Goal: Information Seeking & Learning: Learn about a topic

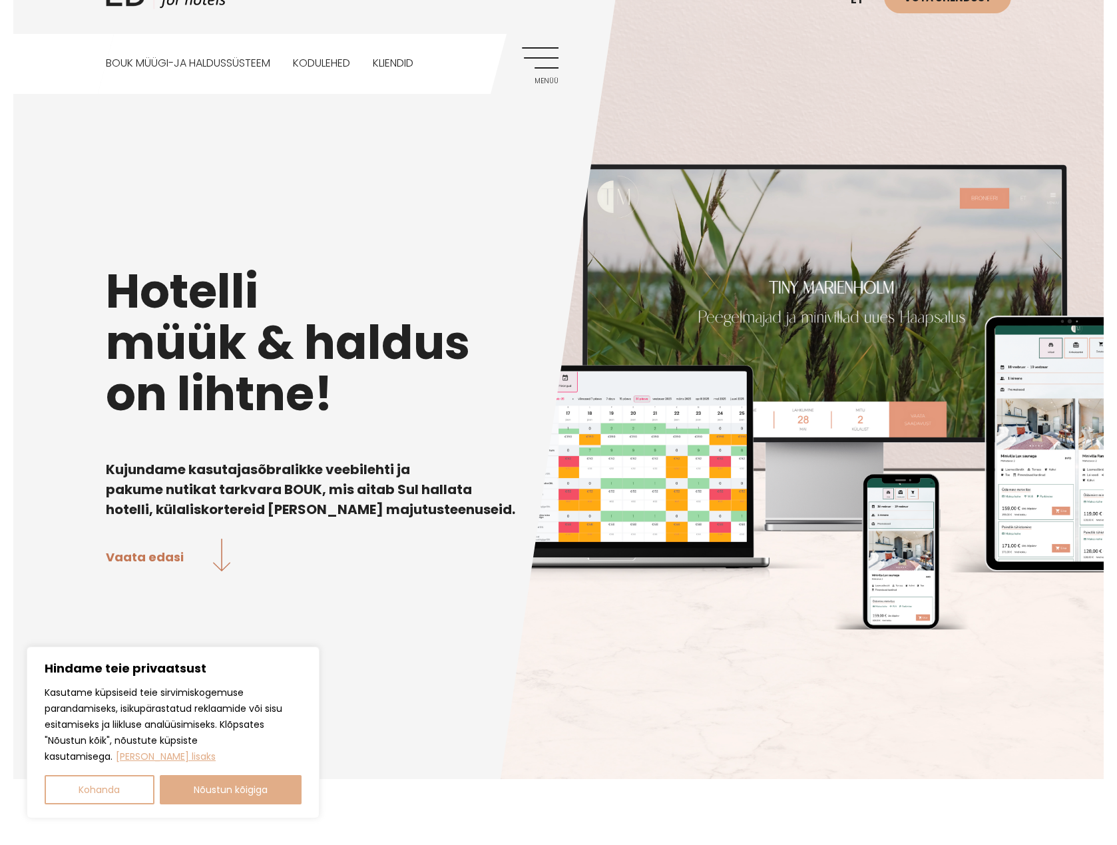
click at [331, 282] on h1 "Hotelli müük & haldus on lihtne!" at bounding box center [558, 343] width 905 height 154
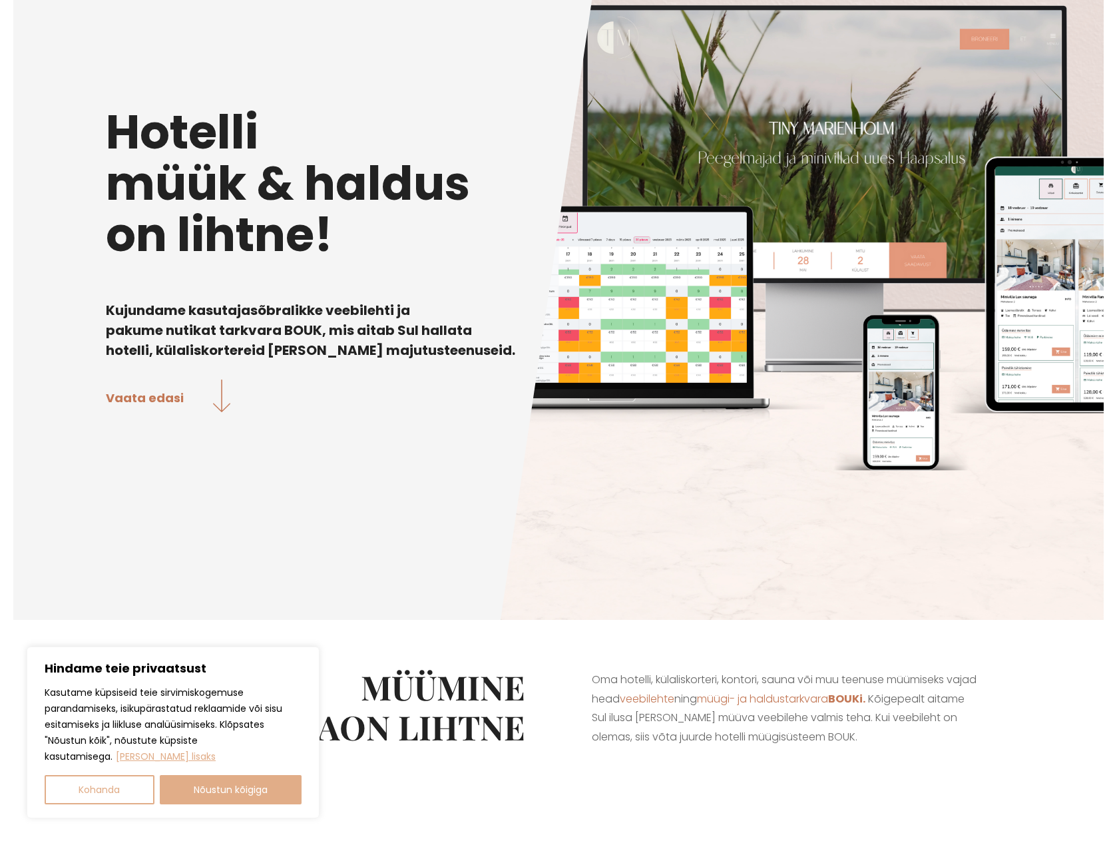
scroll to position [329, 0]
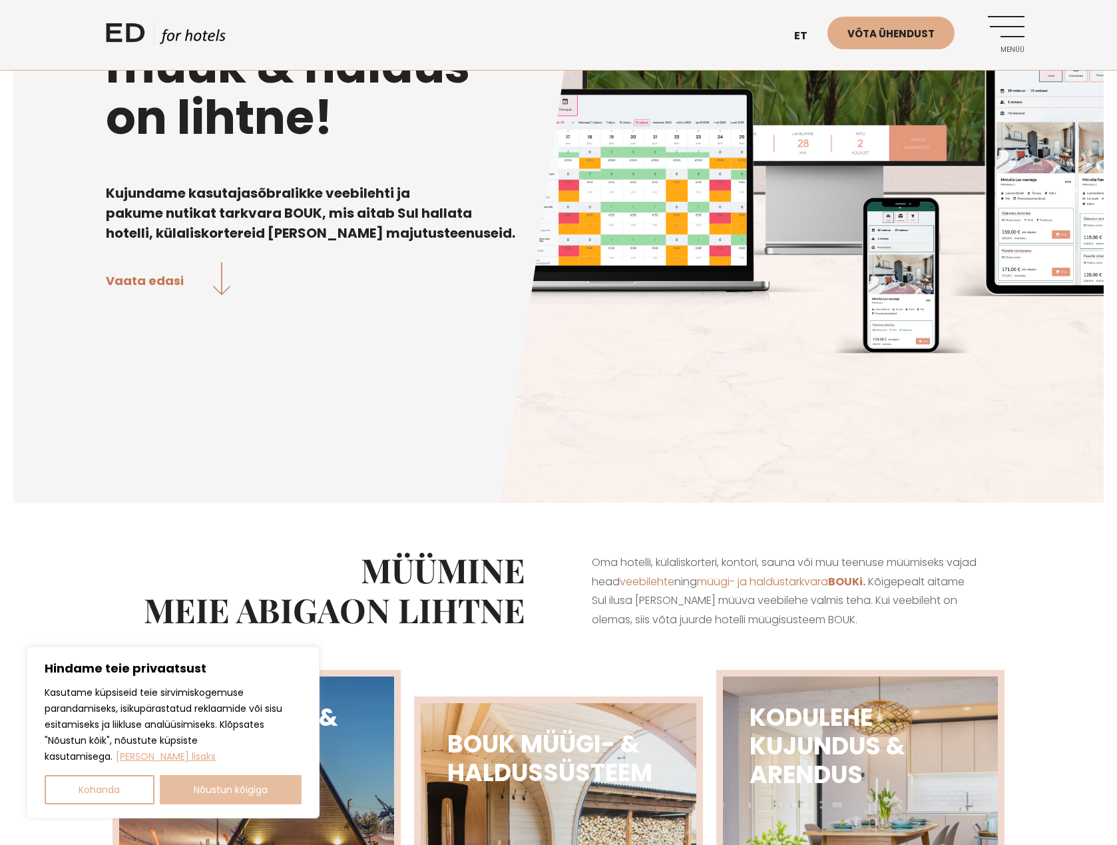
click at [212, 786] on button "Nõustun kõigiga" at bounding box center [231, 789] width 142 height 29
checkbox input "true"
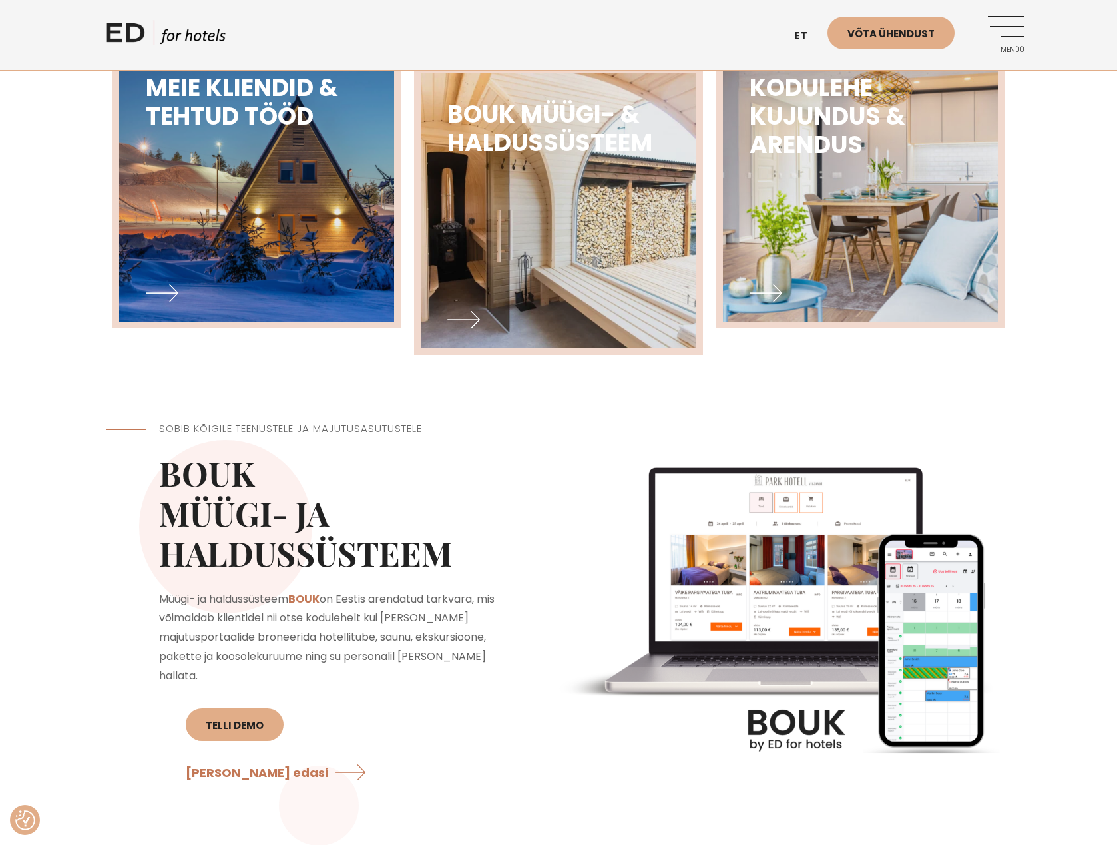
scroll to position [960, 0]
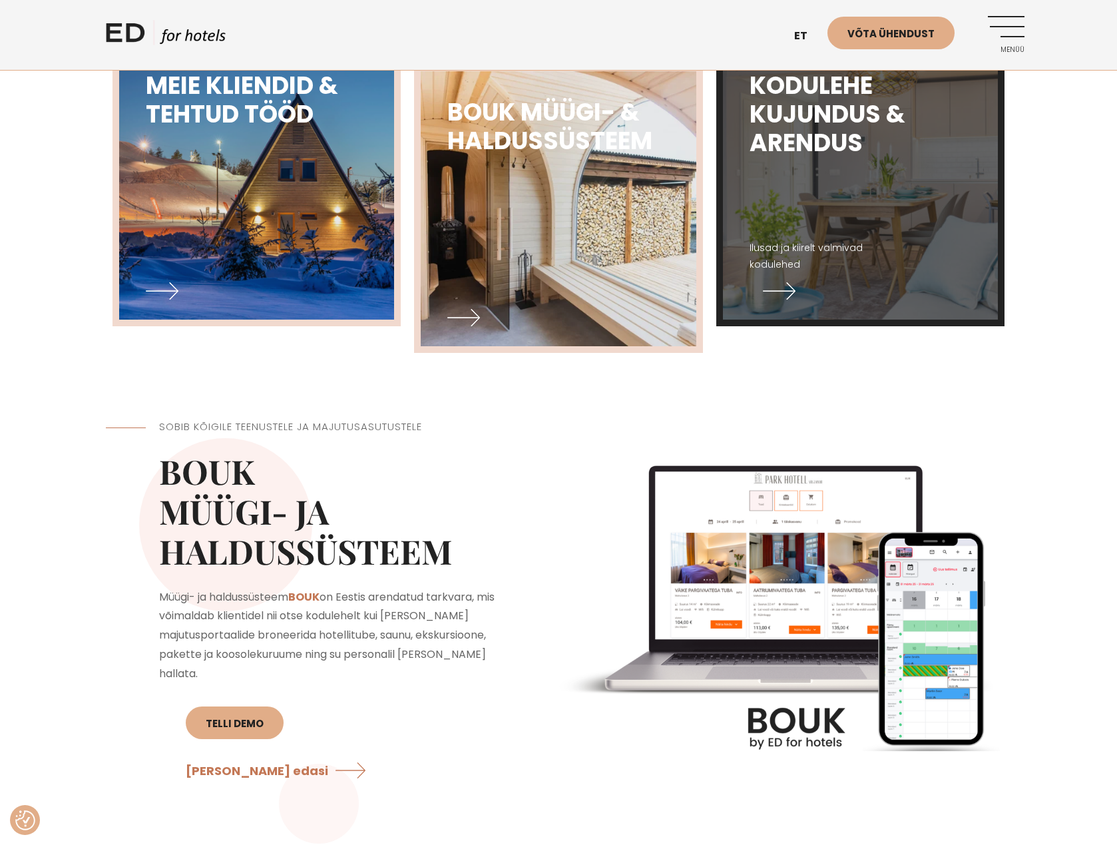
click at [889, 211] on img at bounding box center [860, 182] width 303 height 302
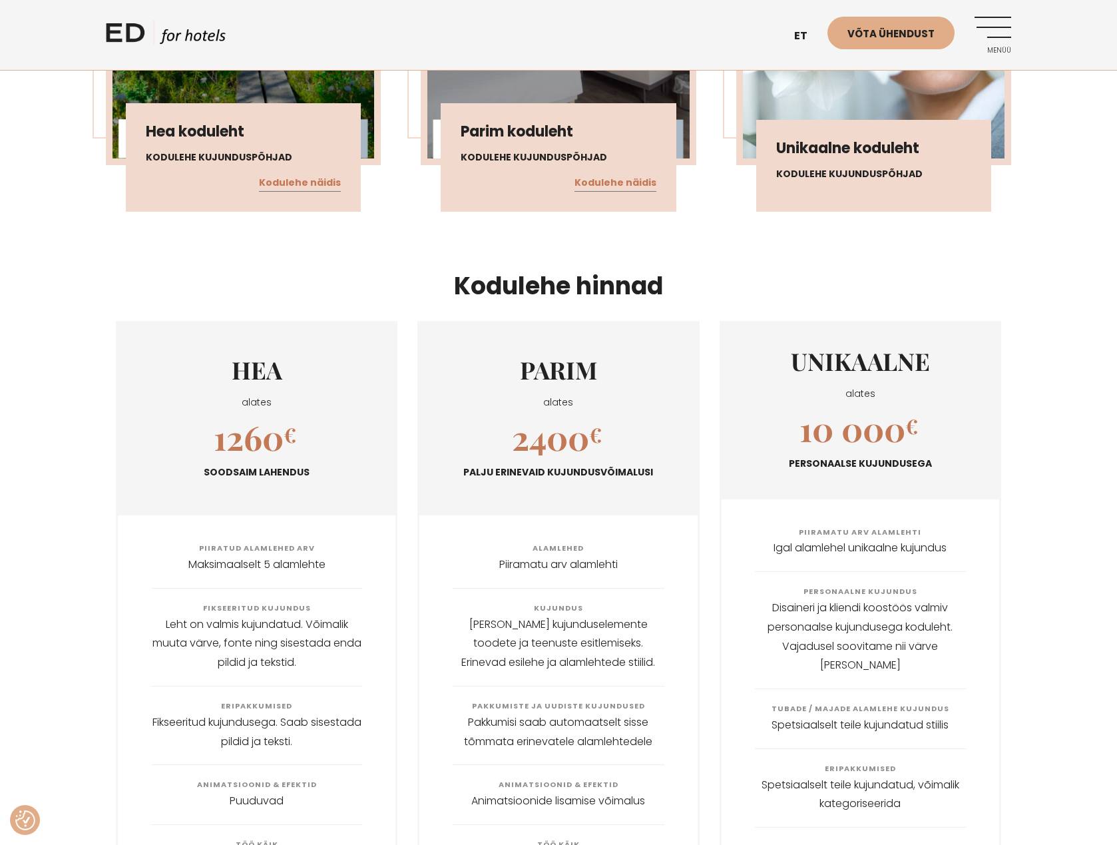
scroll to position [1595, 0]
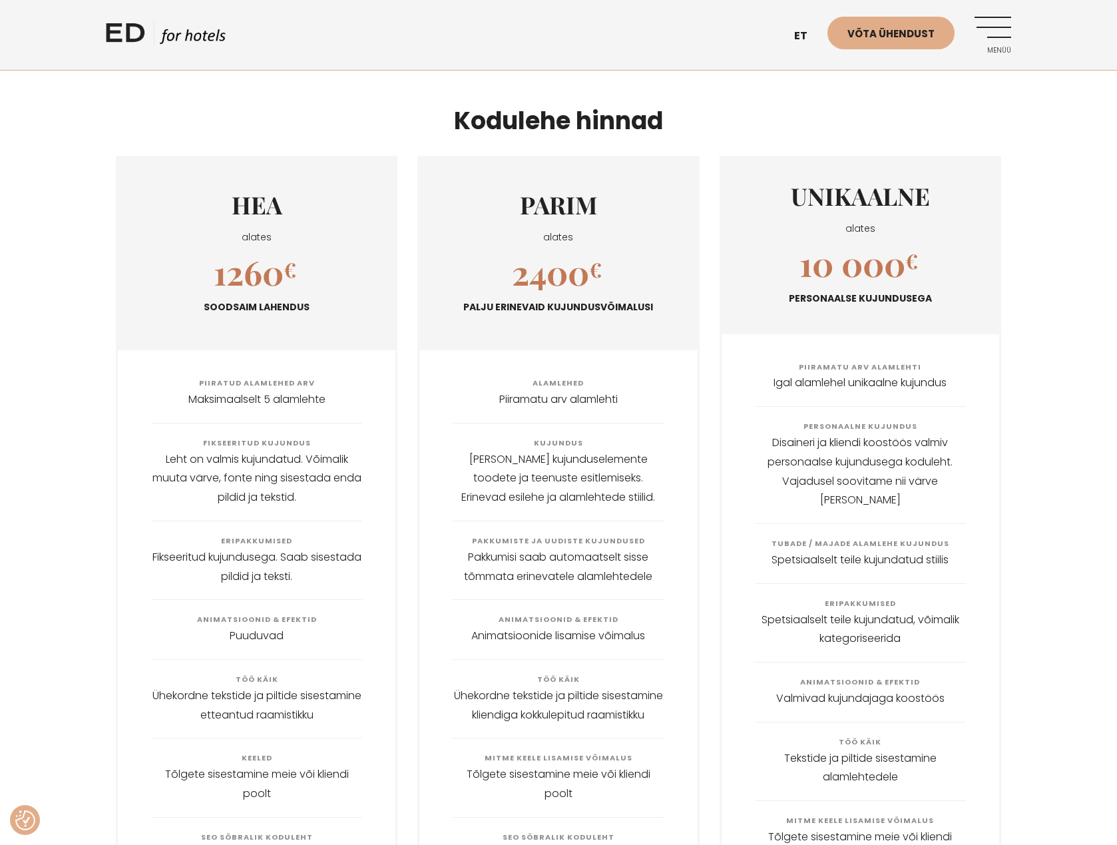
click at [83, 421] on div "HEA alates 1260 € Soodsaim lahendus Piiratud alamlehed arv Maksimaalselt 5 alam…" at bounding box center [558, 634] width 1117 height 976
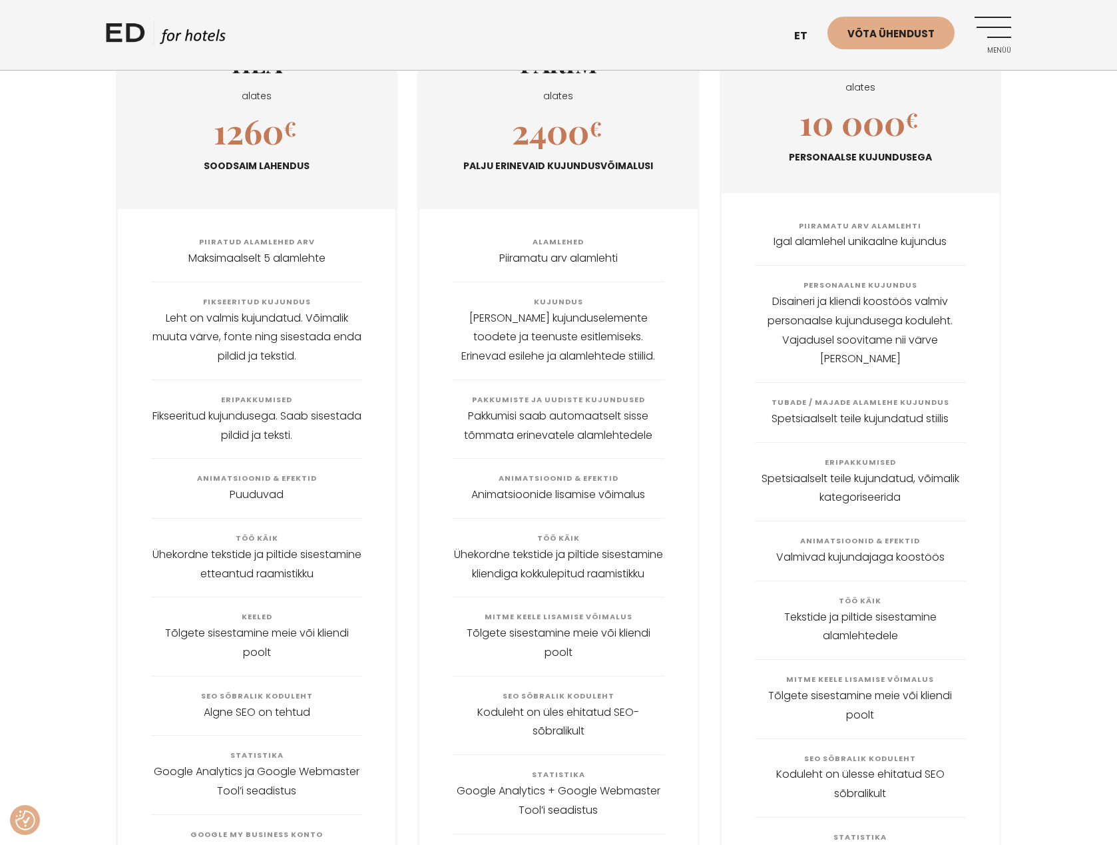
scroll to position [1739, 0]
